Goal: Information Seeking & Learning: Compare options

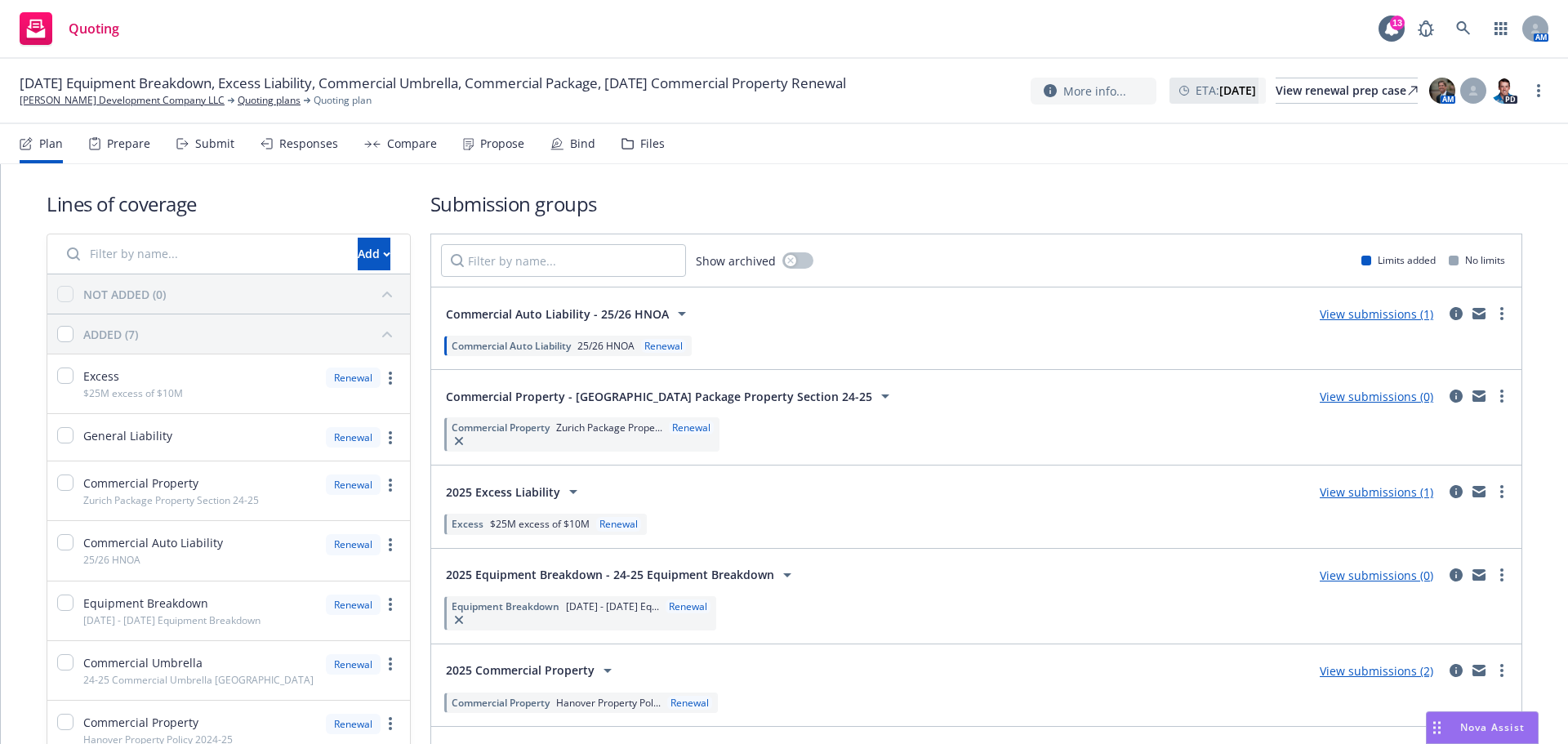
click at [204, 143] on div "Submit" at bounding box center [215, 144] width 39 height 13
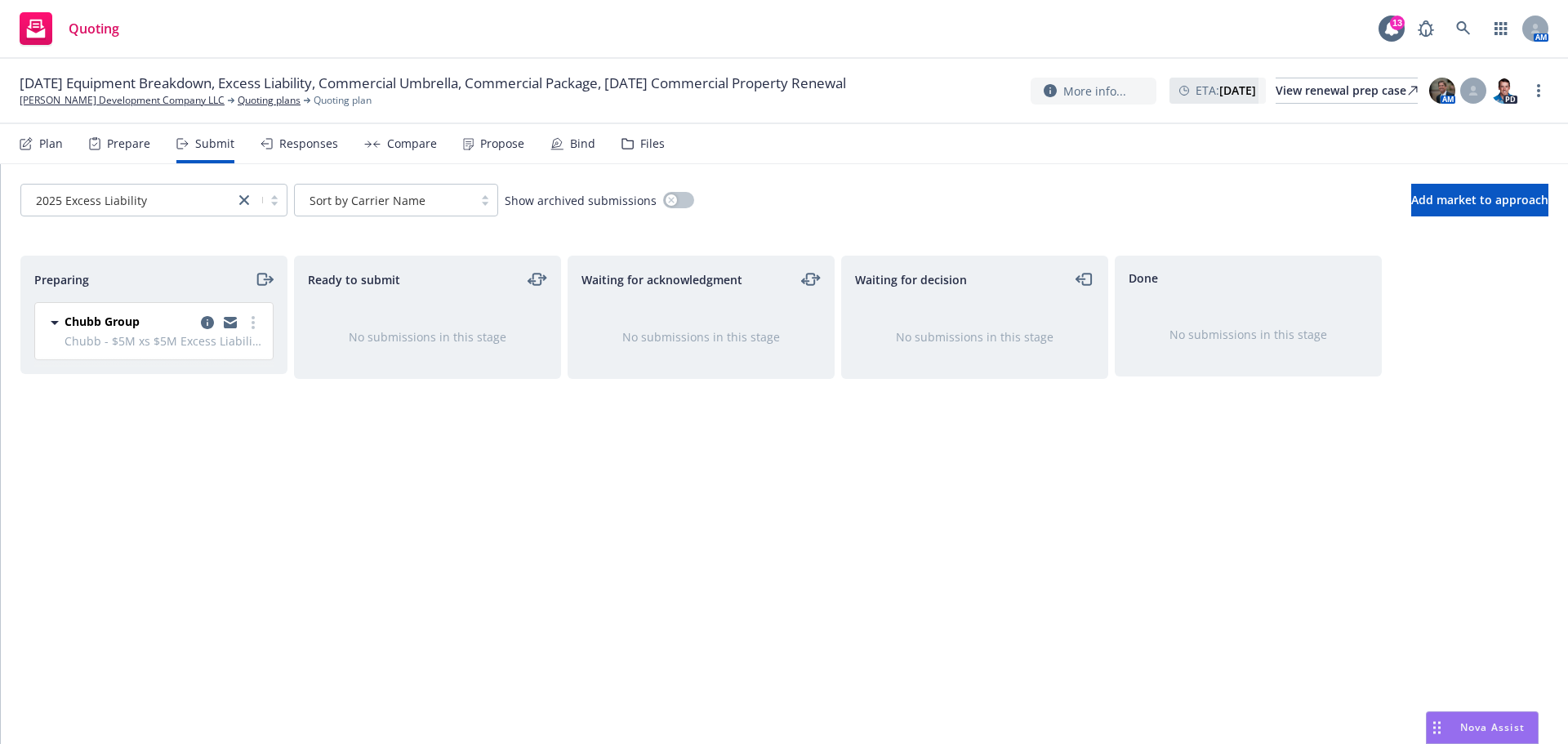
click at [493, 144] on div "Propose" at bounding box center [503, 144] width 44 height 13
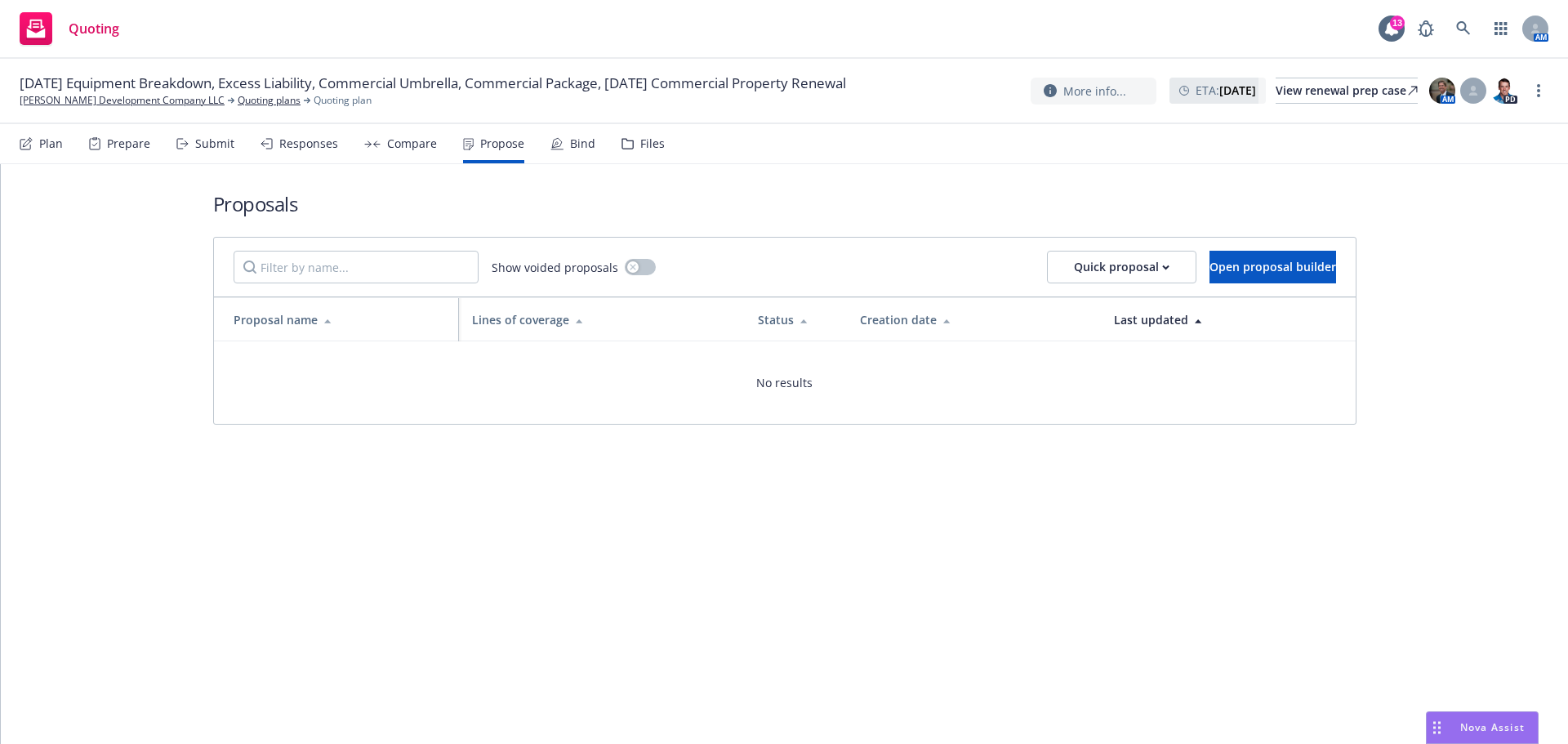
click at [387, 140] on div "Compare" at bounding box center [411, 144] width 50 height 13
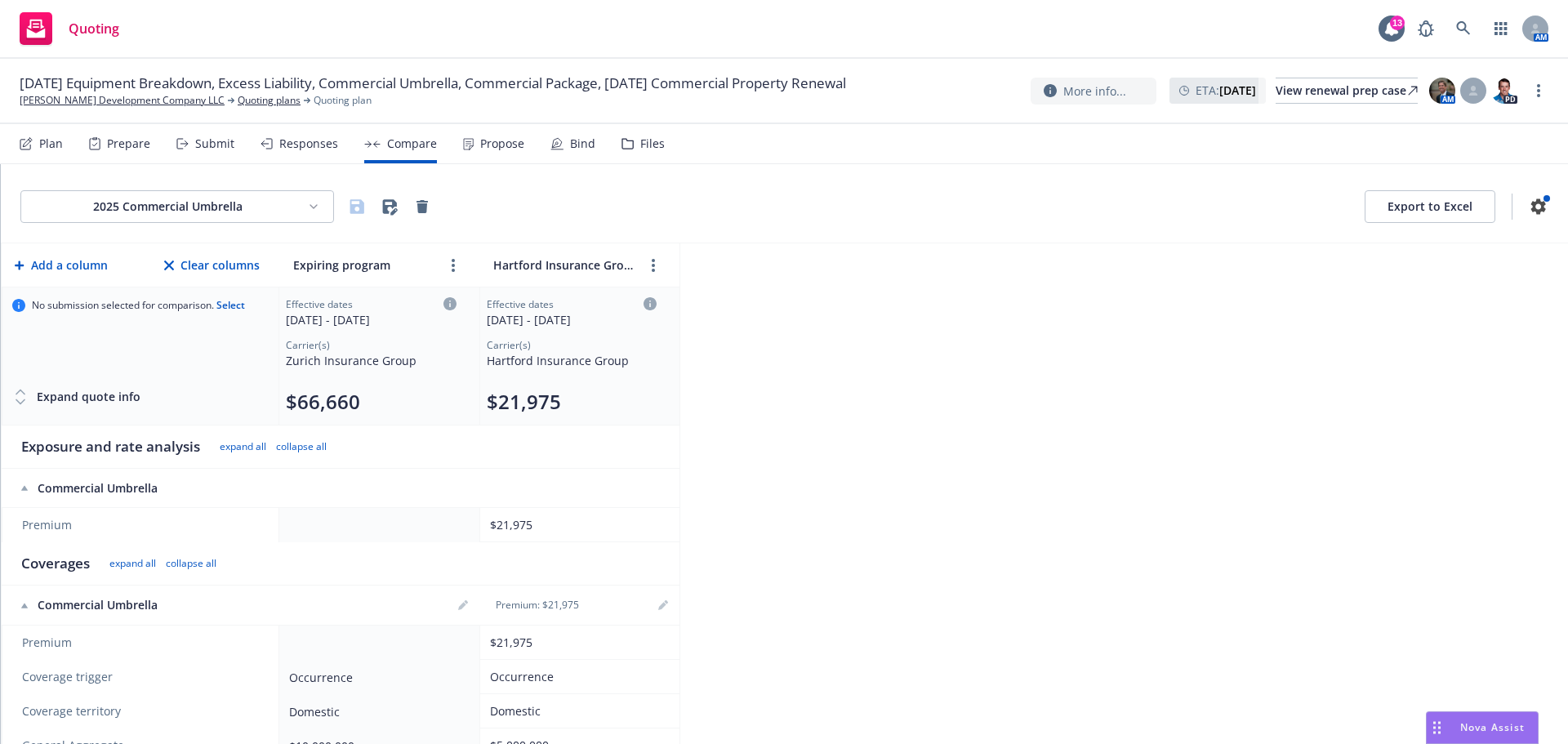
click at [582, 144] on div "Bind" at bounding box center [582, 144] width 26 height 13
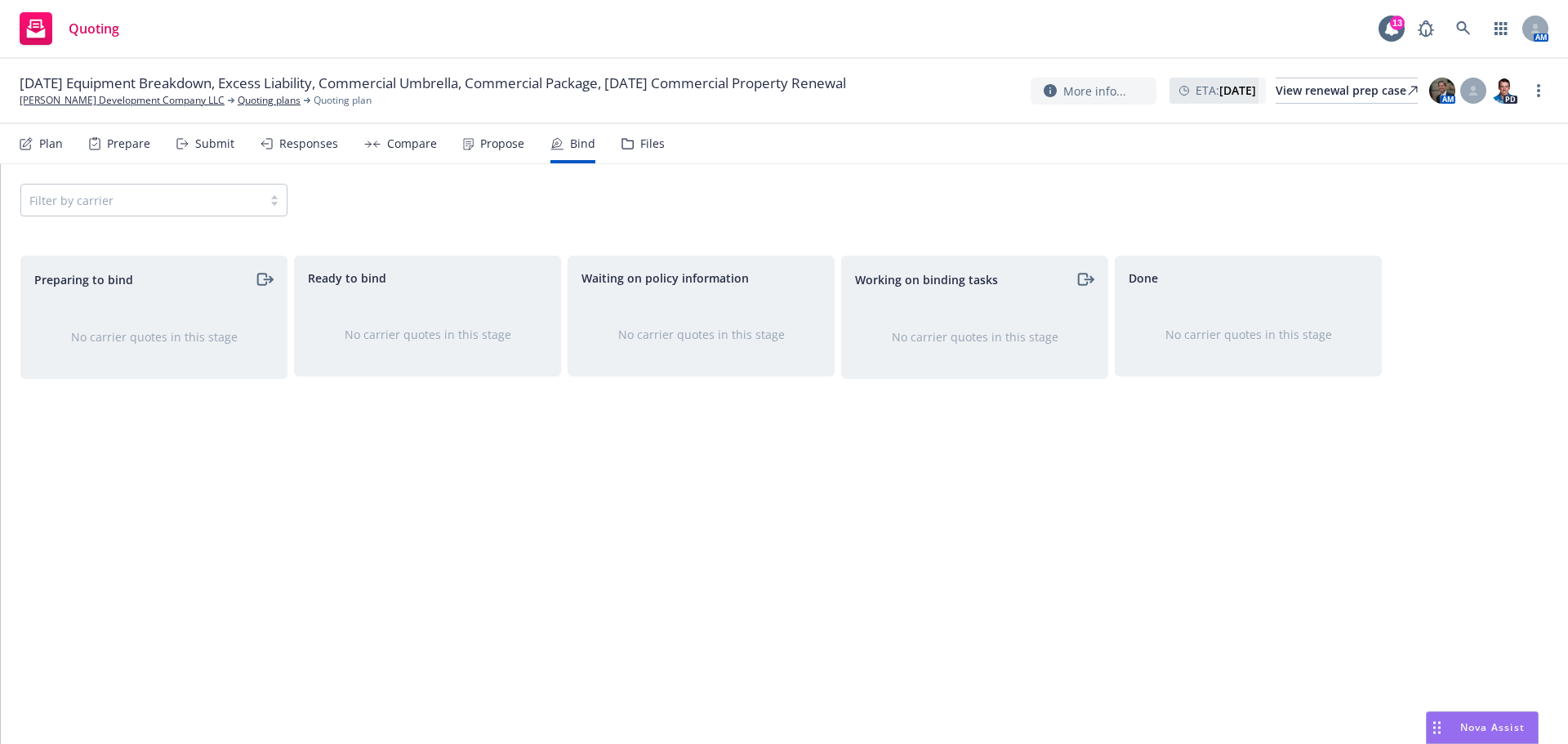
click at [202, 143] on div "Submit" at bounding box center [215, 144] width 39 height 13
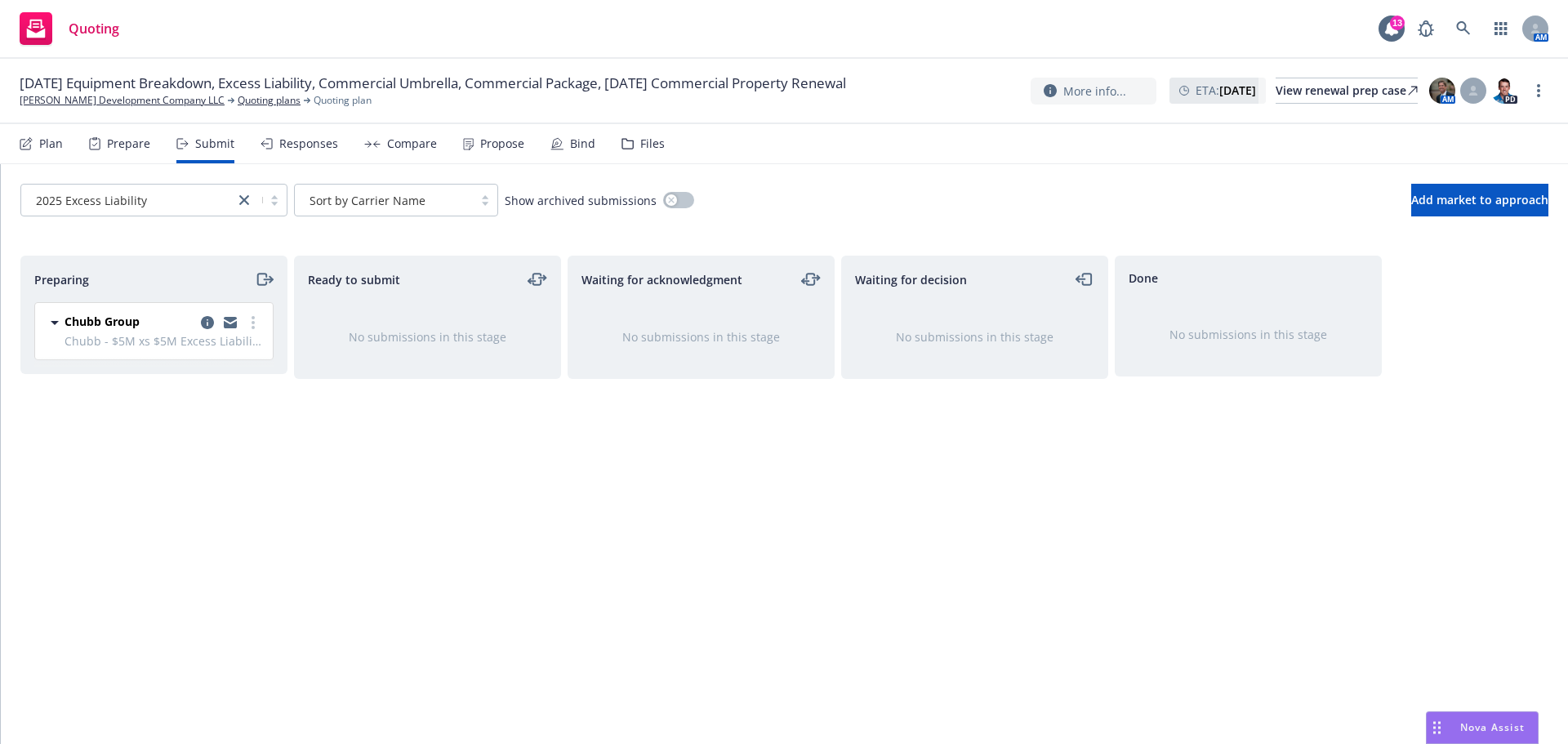
click at [123, 147] on div "Prepare" at bounding box center [128, 144] width 44 height 13
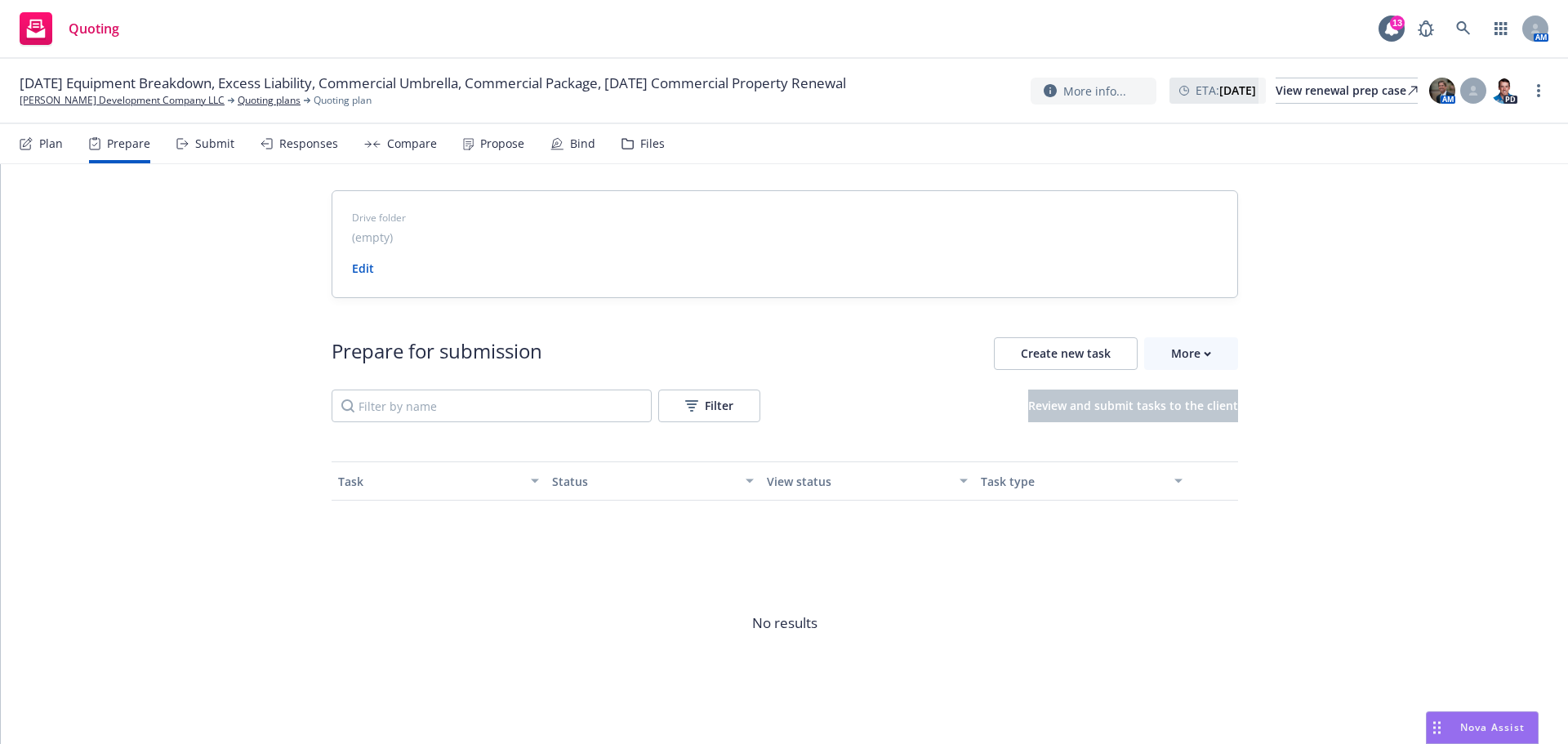
click at [51, 142] on div "Plan" at bounding box center [51, 144] width 24 height 13
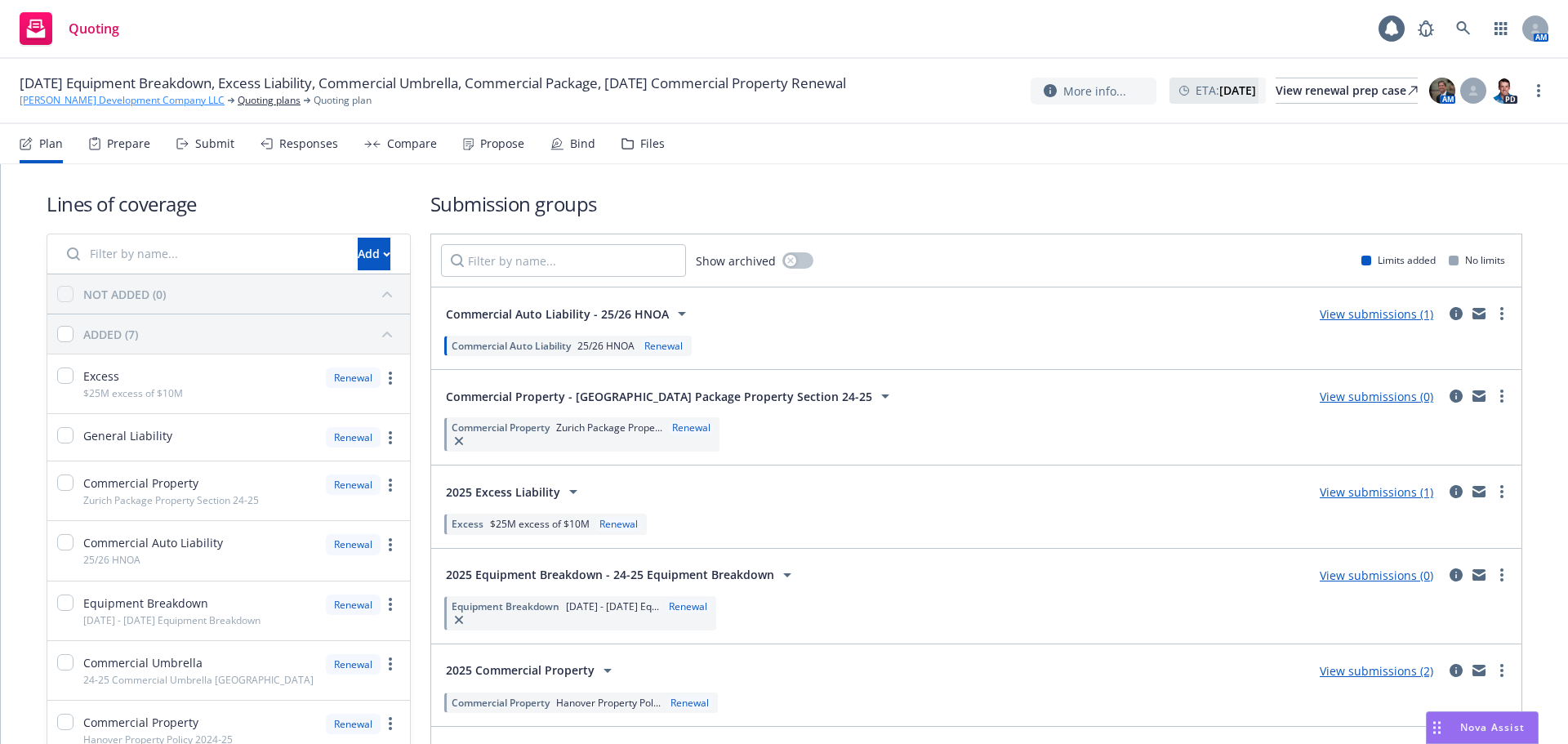
click at [58, 102] on link "[PERSON_NAME] Development Company LLC" at bounding box center [122, 100] width 205 height 15
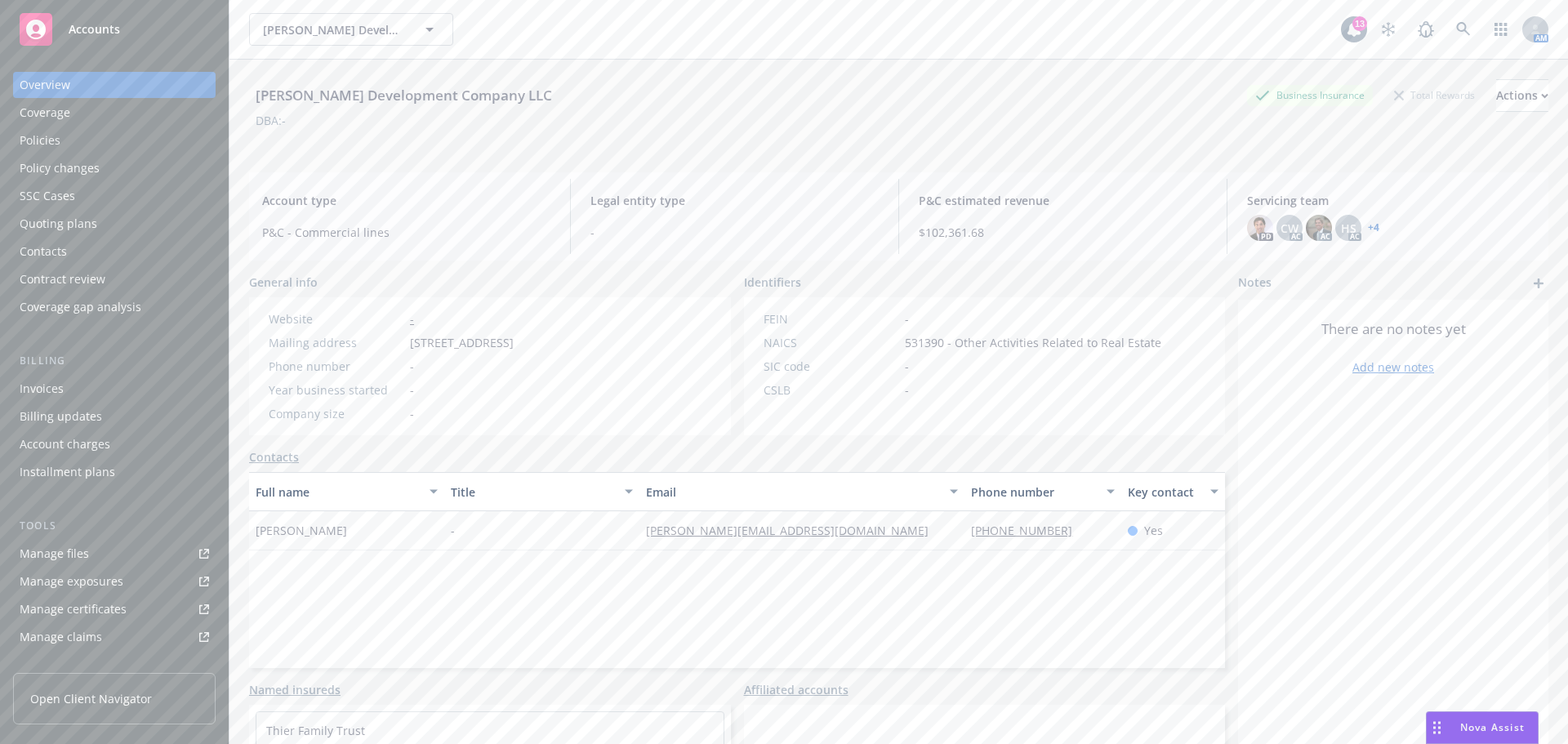
click at [100, 226] on div "Quoting plans" at bounding box center [114, 224] width 189 height 26
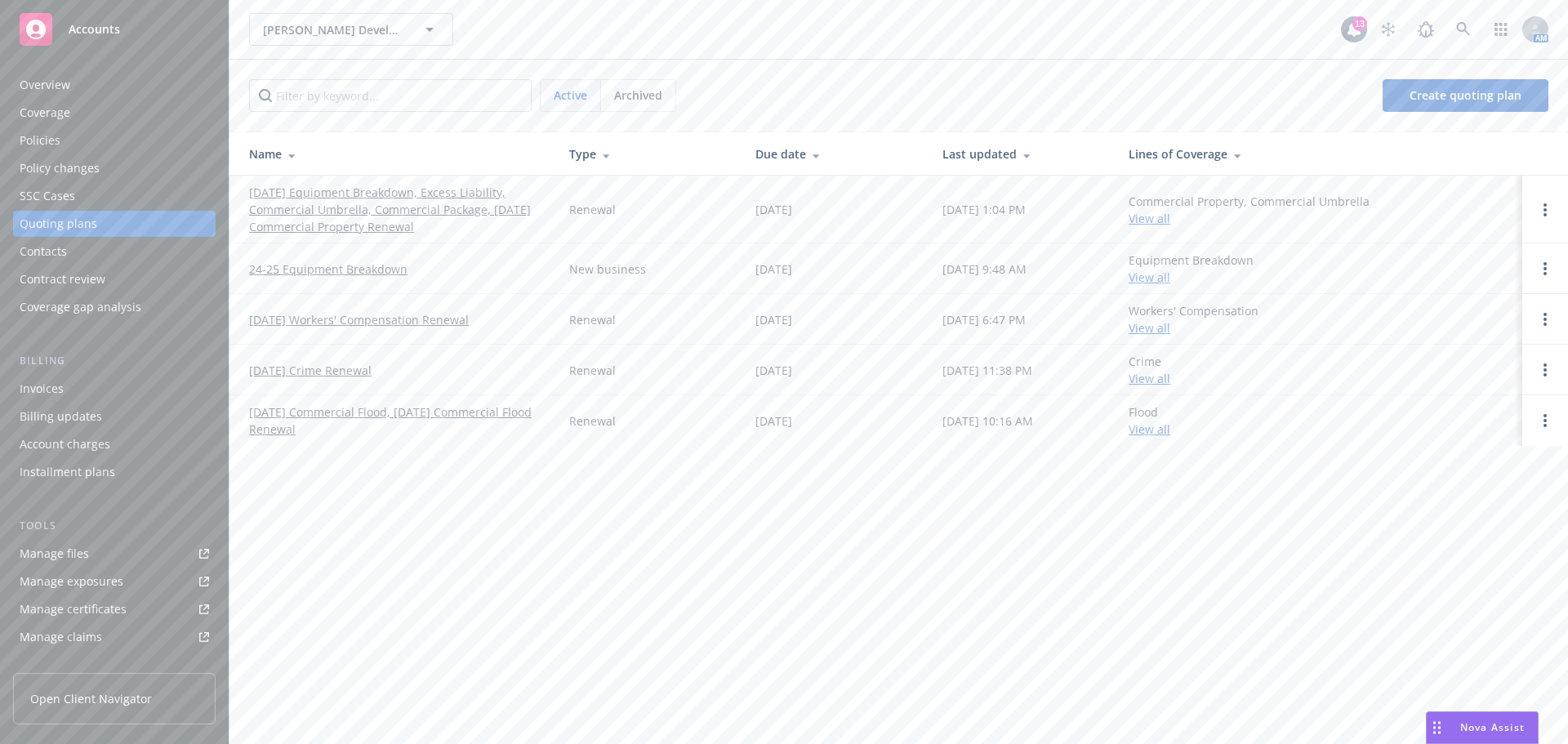
click at [295, 212] on link "[DATE] Equipment Breakdown, Excess Liability, Commercial Umbrella, Commercial P…" at bounding box center [396, 209] width 294 height 52
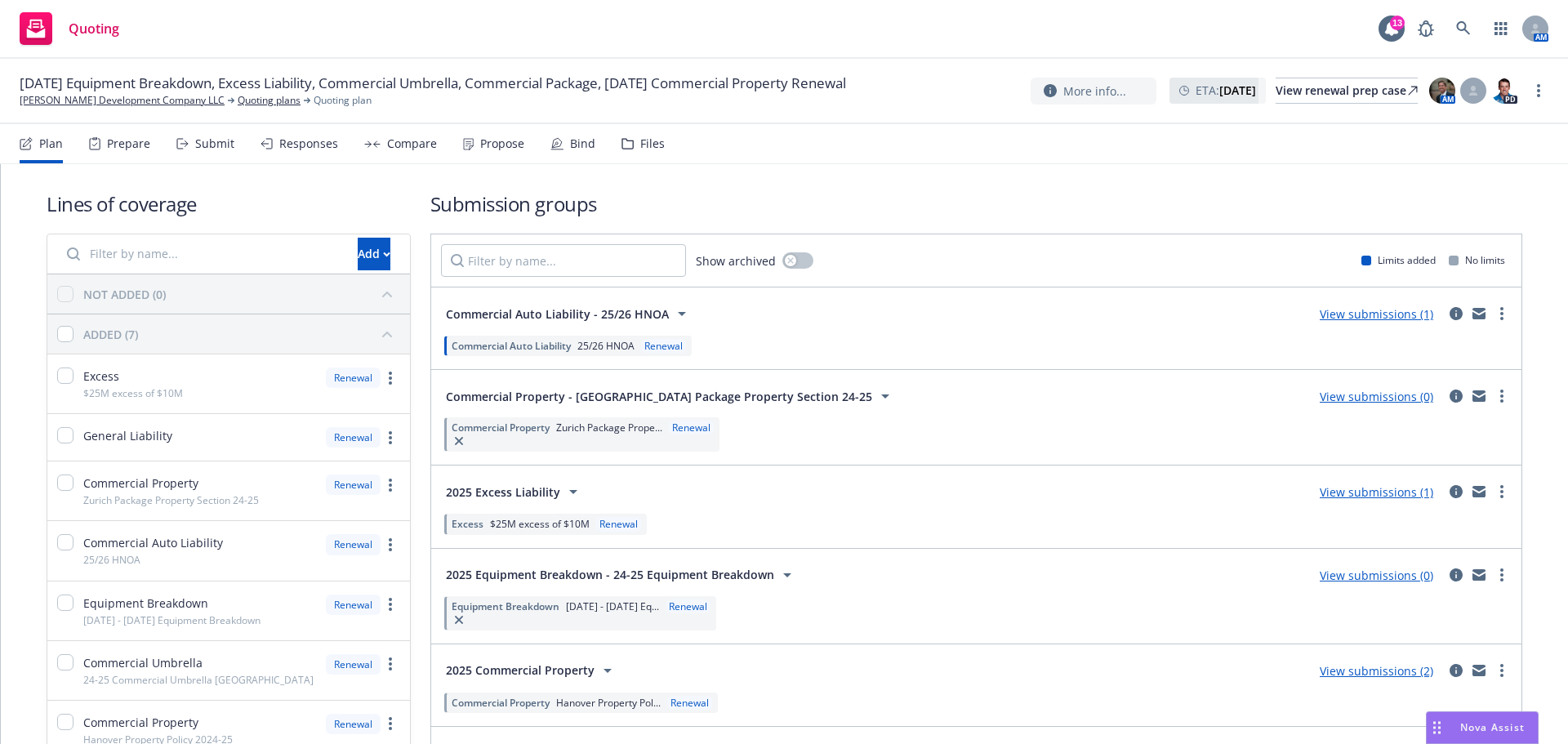
click at [223, 152] on div "Submit" at bounding box center [205, 144] width 58 height 40
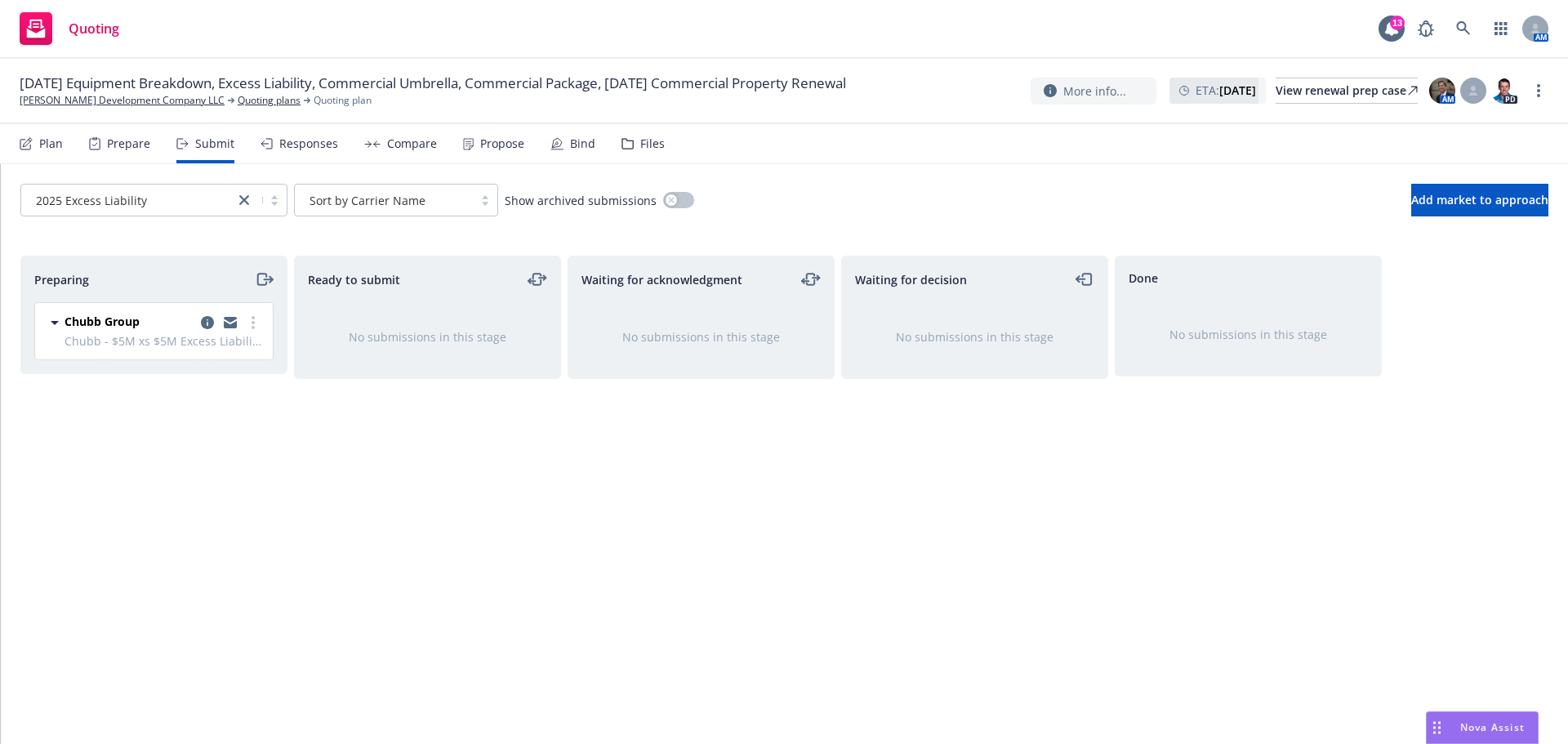
click at [308, 139] on div "Responses" at bounding box center [308, 144] width 58 height 13
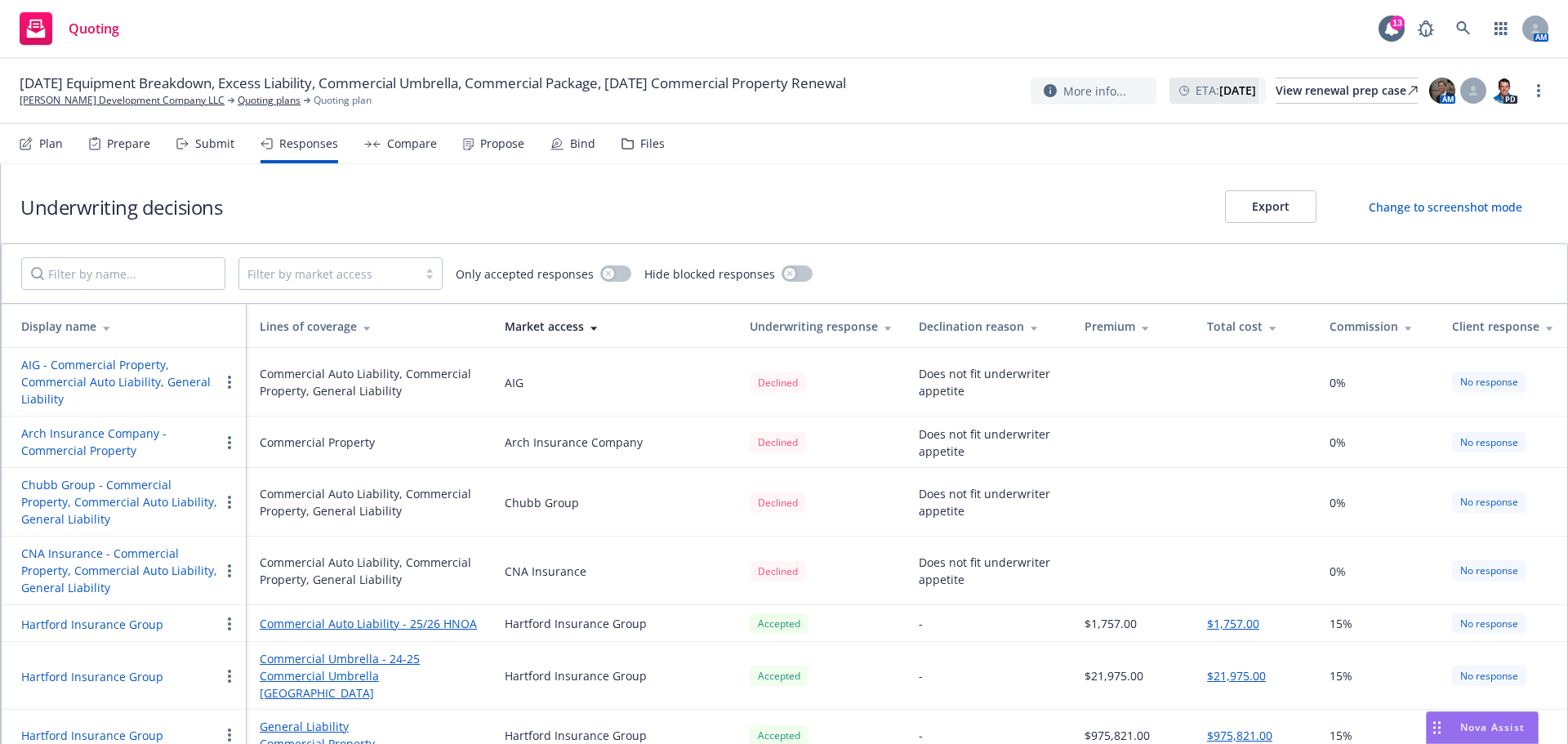
click at [389, 146] on div "Compare" at bounding box center [411, 144] width 50 height 13
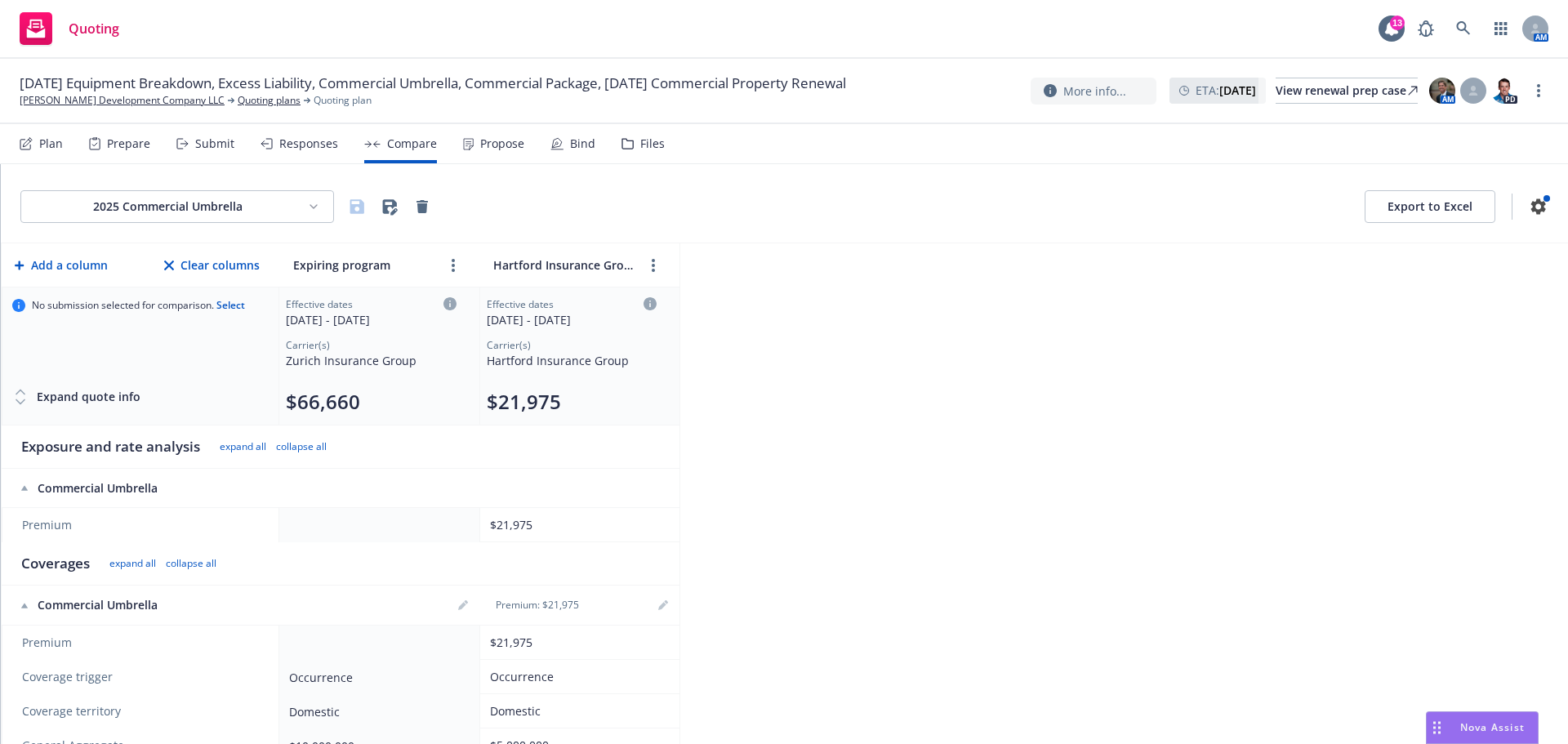
click at [493, 140] on div "Propose" at bounding box center [503, 144] width 44 height 13
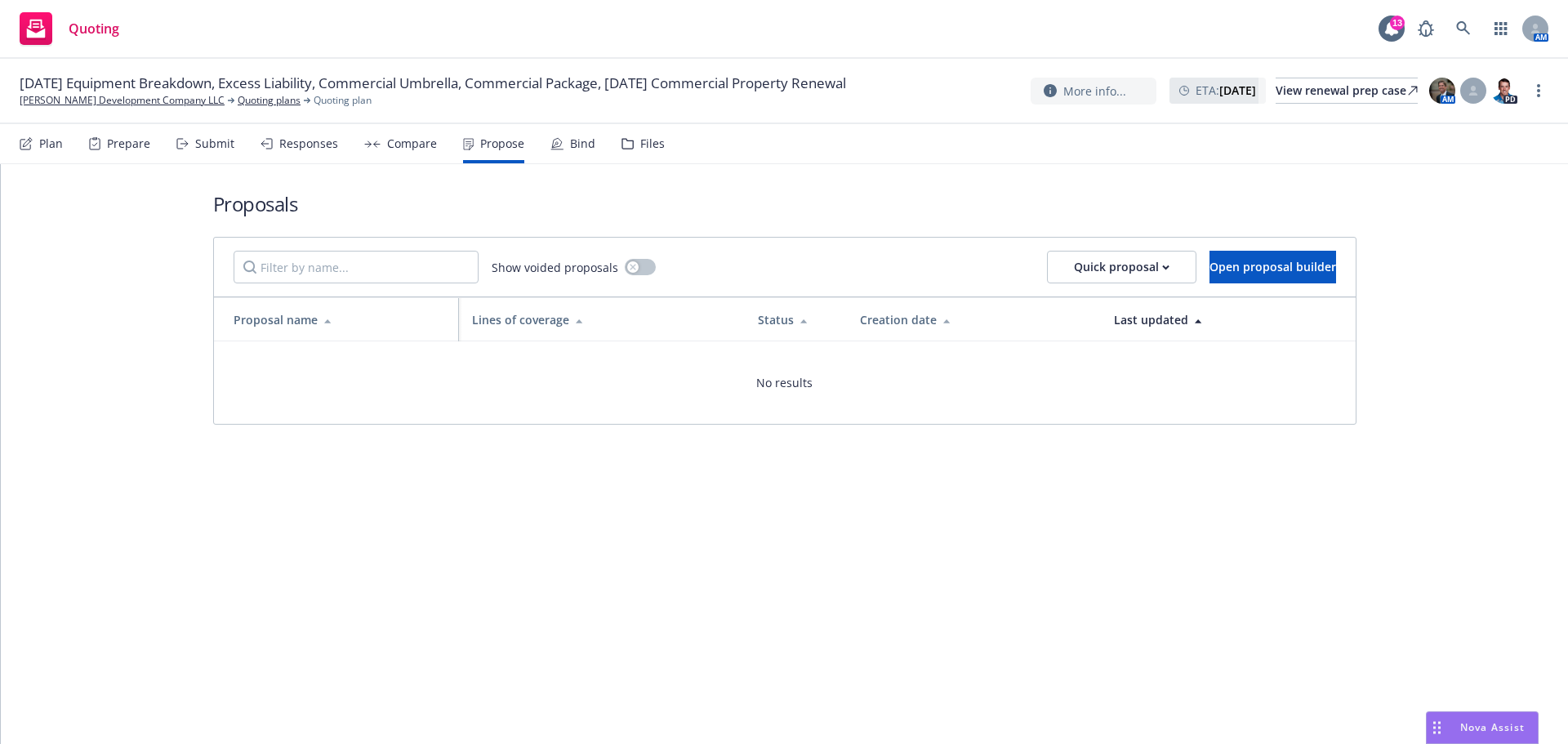
click at [570, 146] on div "Bind" at bounding box center [582, 144] width 26 height 13
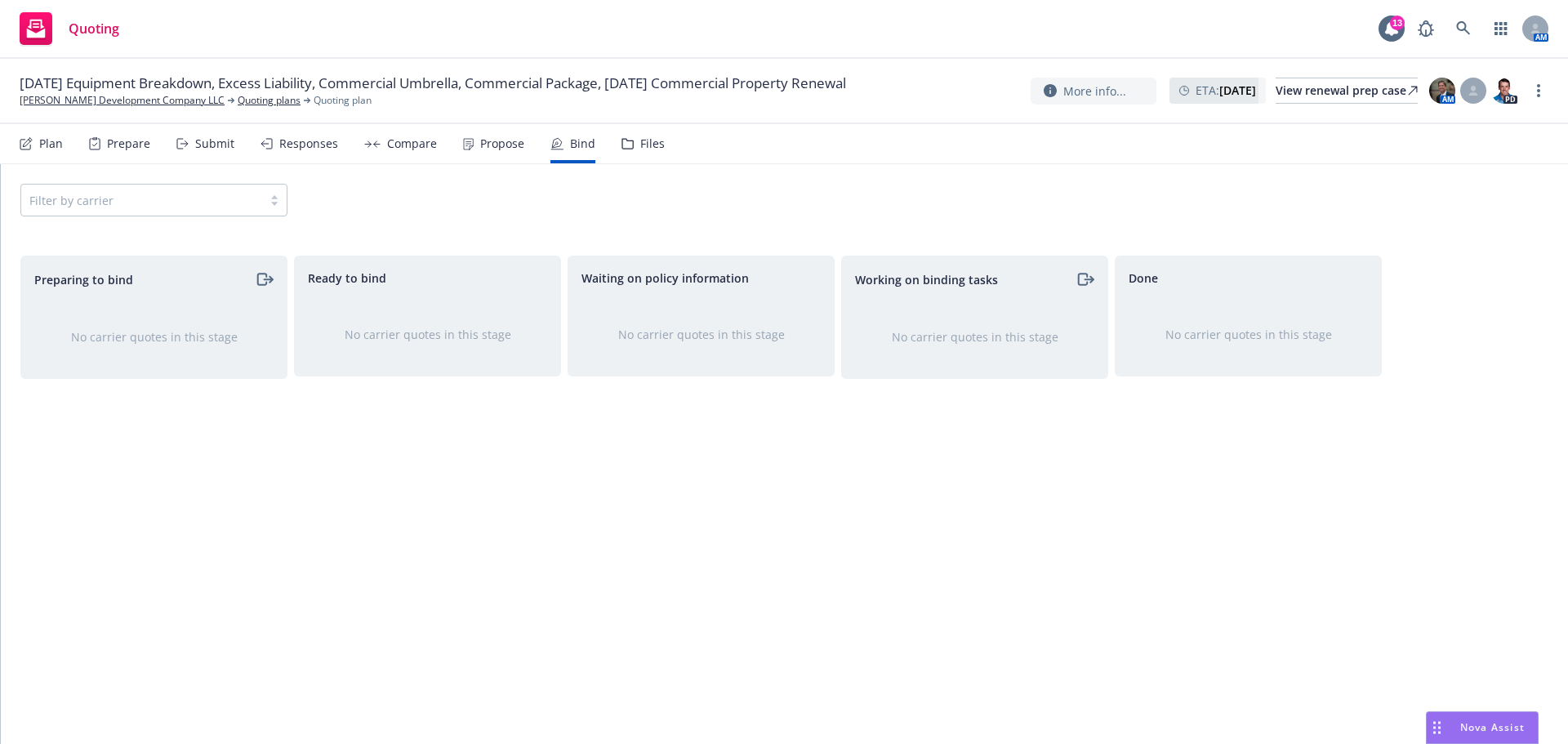
click at [318, 146] on div "Responses" at bounding box center [308, 144] width 58 height 13
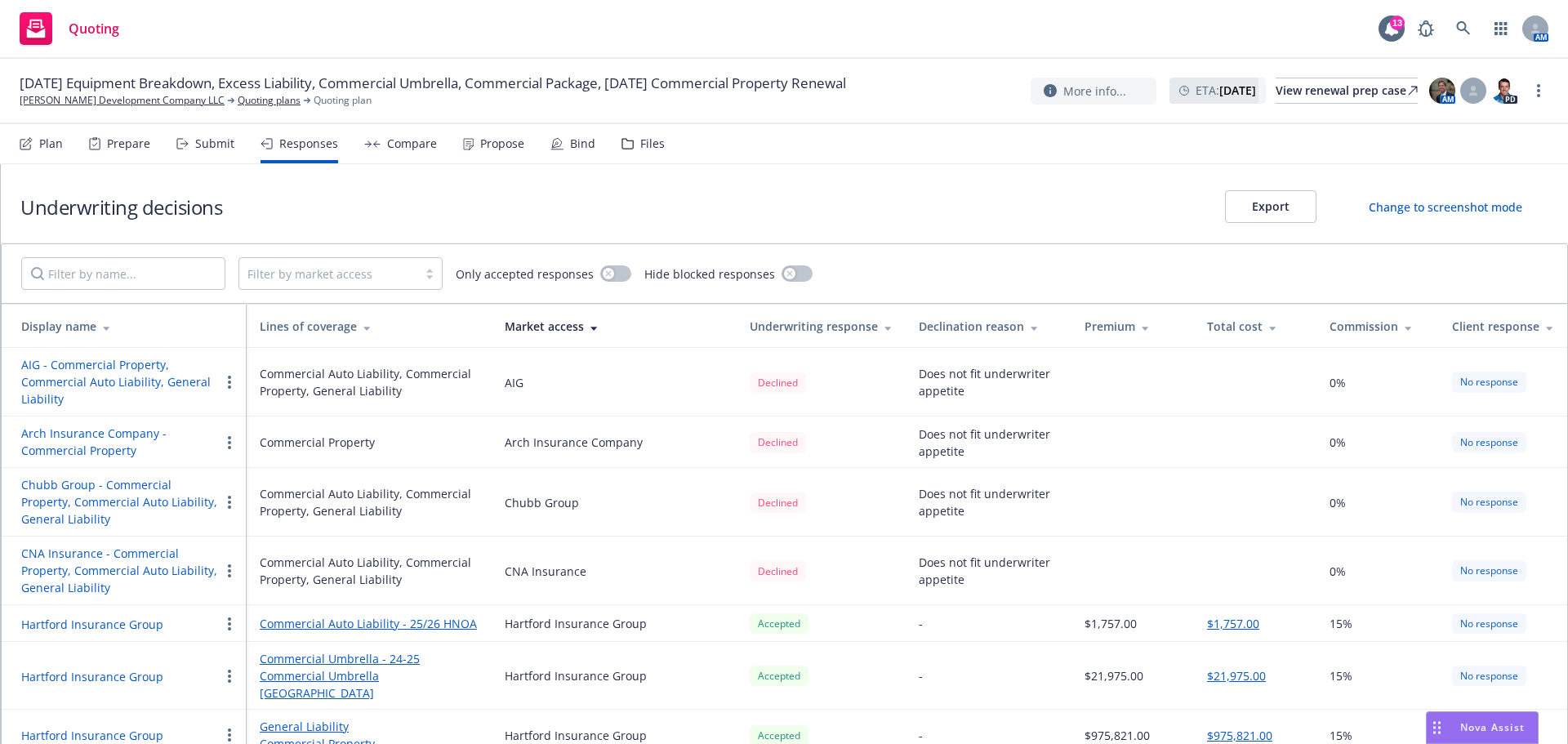
click at [136, 149] on div "Prepare" at bounding box center [128, 144] width 44 height 13
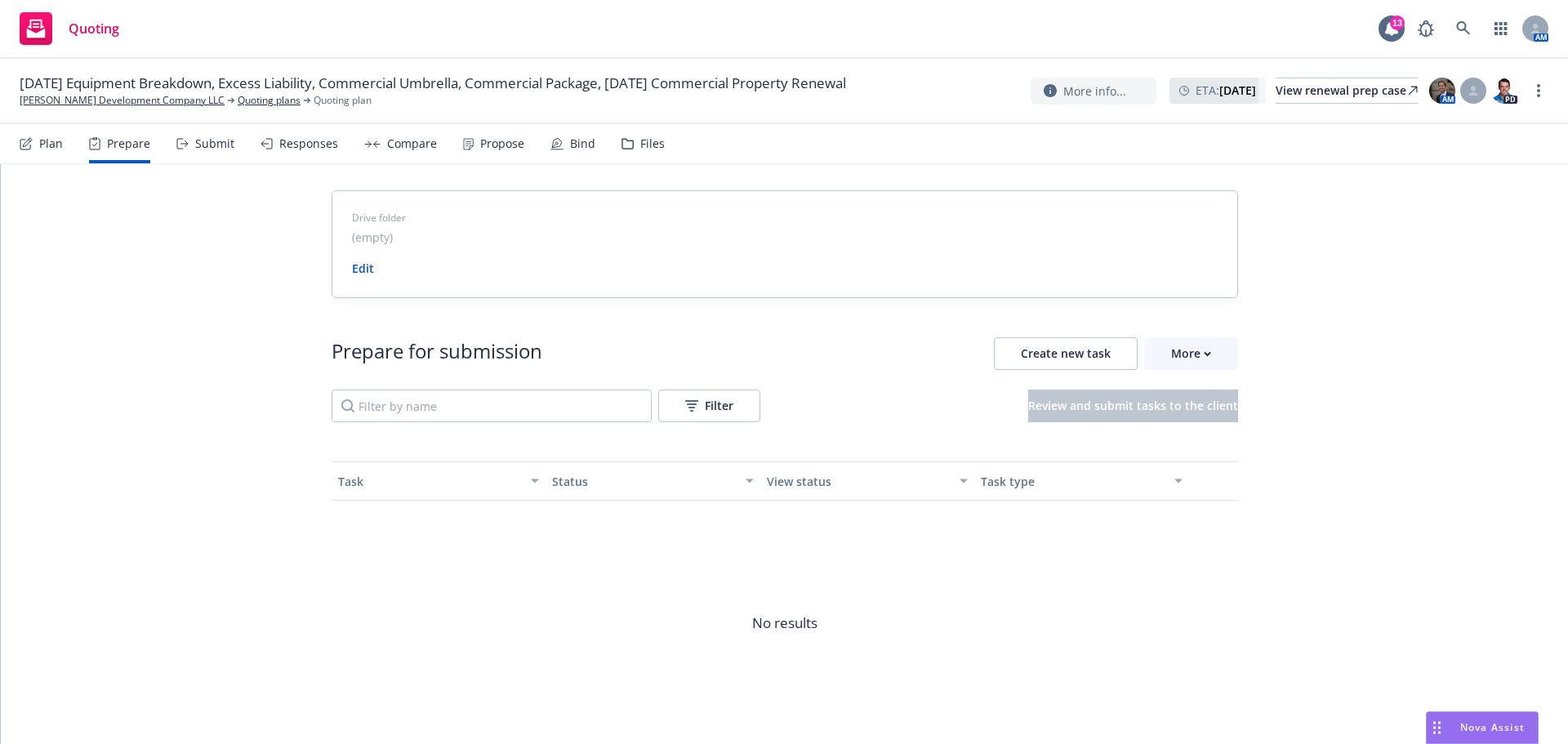
click at [37, 145] on div "Plan" at bounding box center [41, 144] width 44 height 40
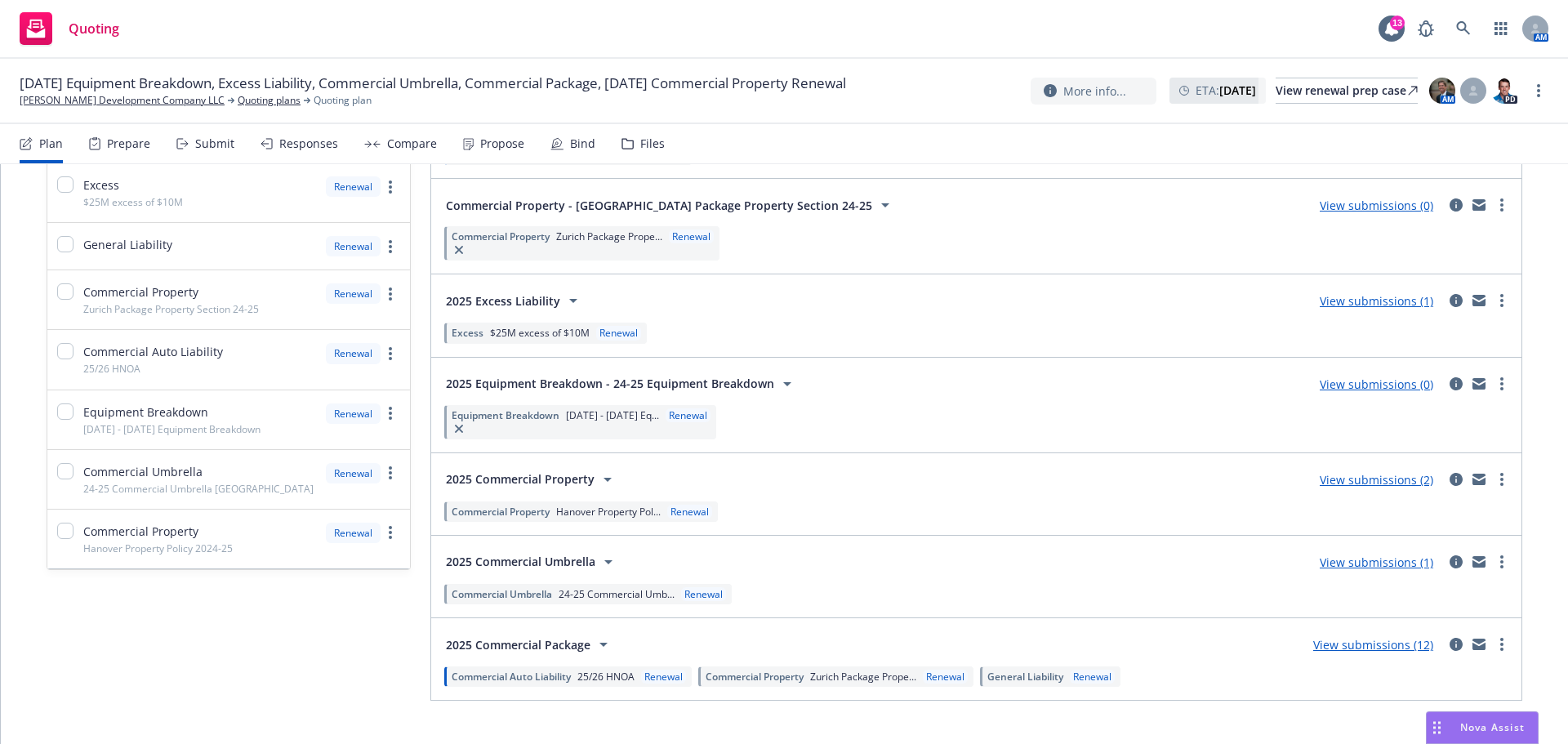
scroll to position [220, 0]
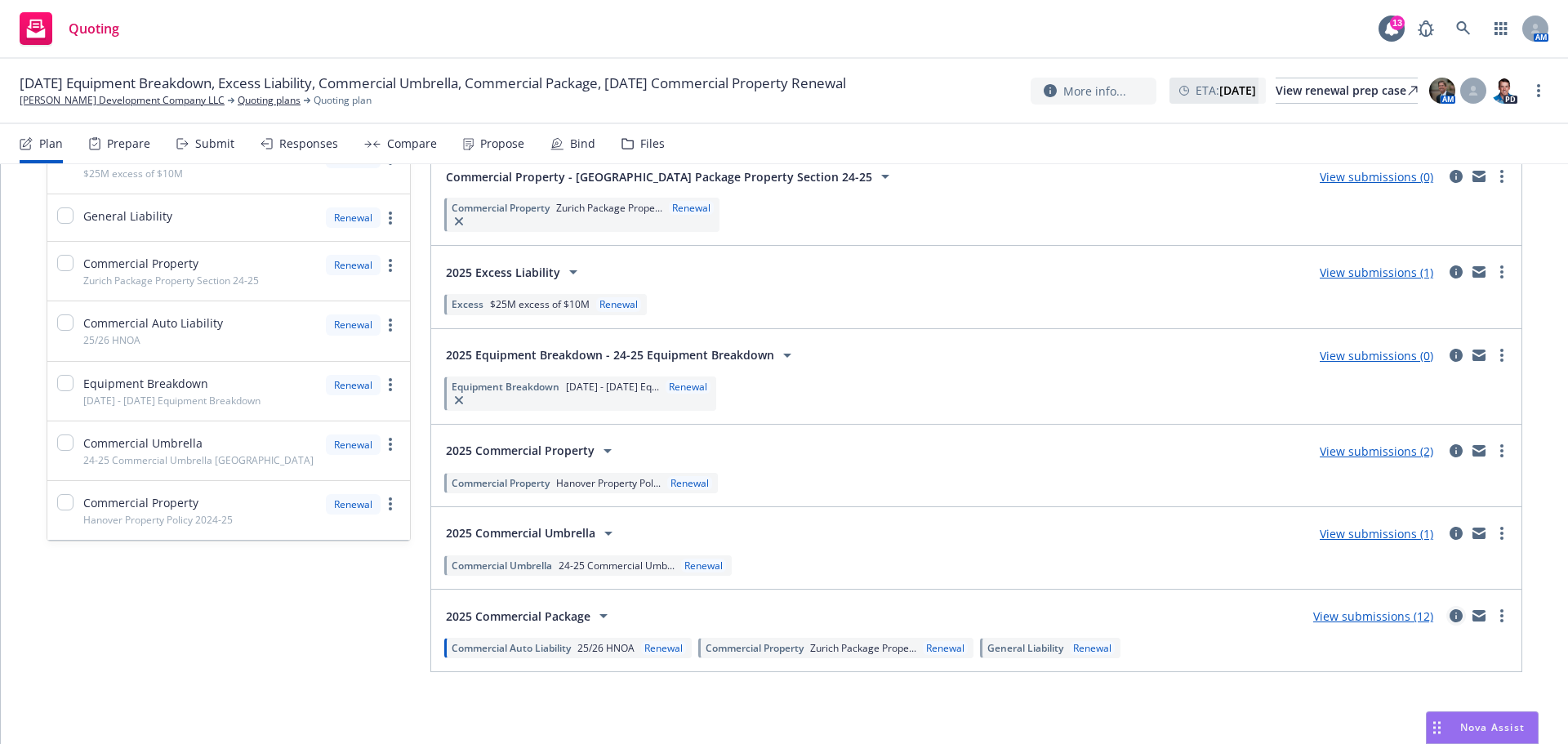
click at [1450, 615] on icon "circleInformation" at bounding box center [1456, 616] width 13 height 13
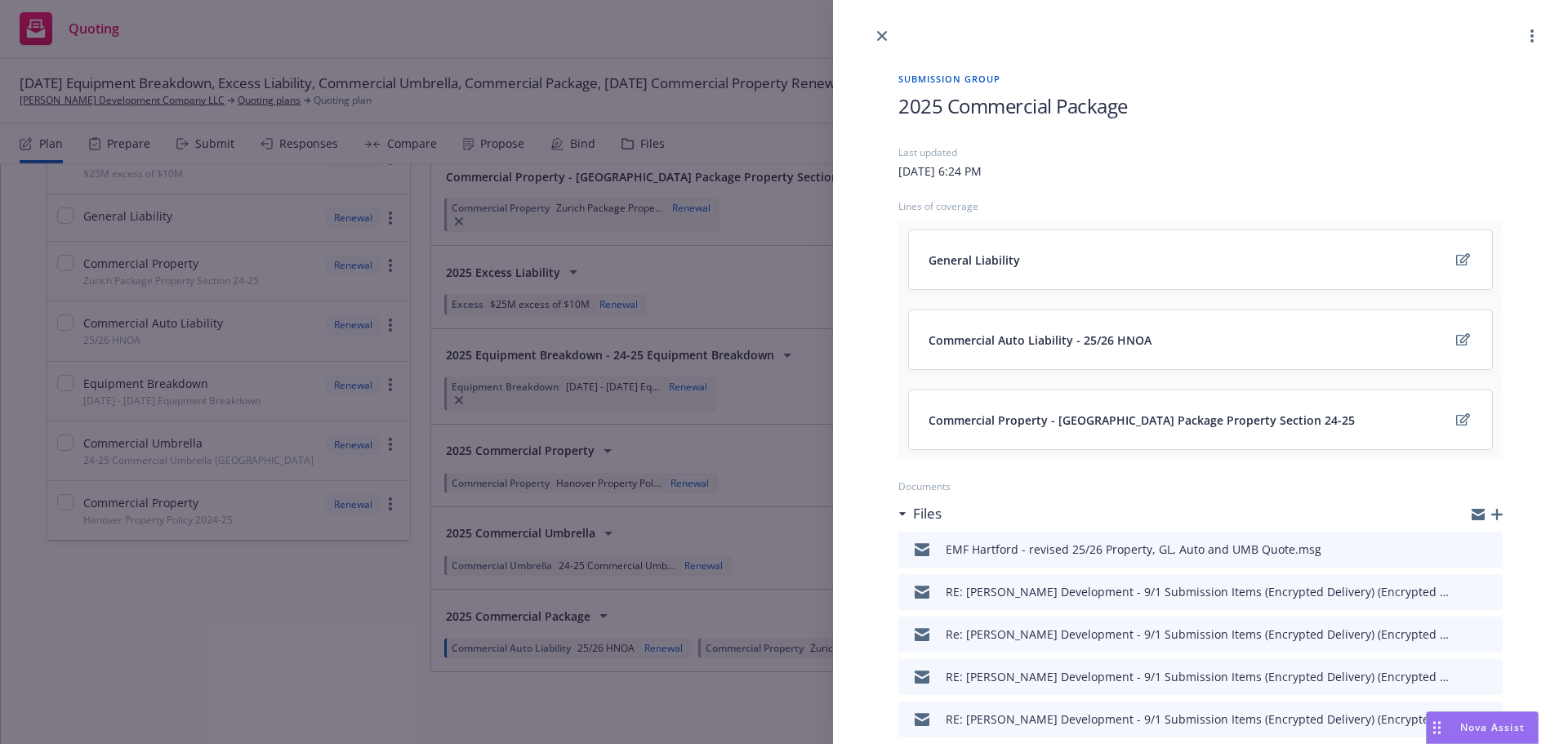
click at [1056, 16] on div at bounding box center [1199, 23] width 735 height 46
click at [1128, 51] on div "Submission group 2025 Commercial Package Last updated Thursday, April 3, 2025 a…" at bounding box center [1200, 637] width 656 height 1183
click at [1472, 511] on icon "button" at bounding box center [1478, 511] width 13 height 6
click at [887, 37] on link "close" at bounding box center [882, 36] width 20 height 20
